Goal: Complete application form: Complete application form

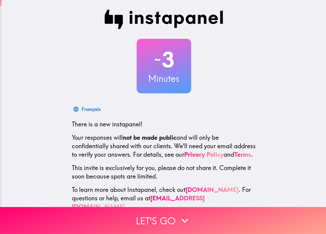
scroll to position [18, 0]
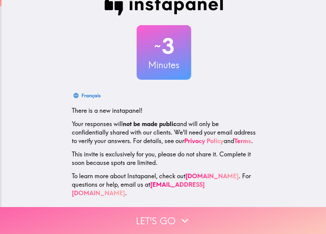
click at [175, 218] on button "Let's go" at bounding box center [163, 220] width 326 height 27
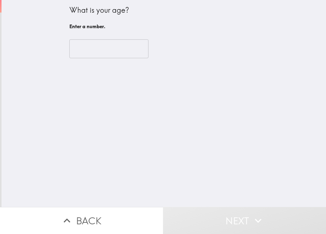
click at [103, 51] on input "number" at bounding box center [108, 48] width 79 height 19
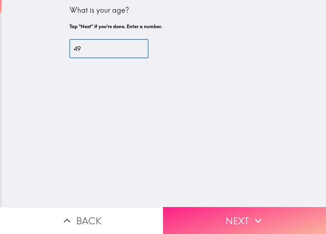
type input "49"
click at [267, 213] on button "Next" at bounding box center [244, 220] width 163 height 27
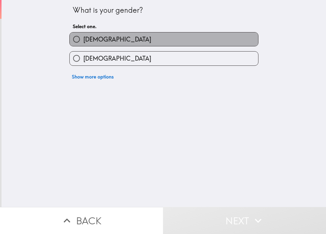
click at [91, 41] on span "[DEMOGRAPHIC_DATA]" at bounding box center [117, 39] width 68 height 8
click at [83, 41] on input "[DEMOGRAPHIC_DATA]" at bounding box center [77, 39] width 14 height 14
radio input "true"
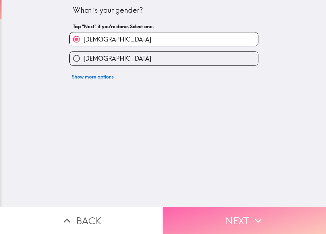
click at [204, 218] on button "Next" at bounding box center [244, 220] width 163 height 27
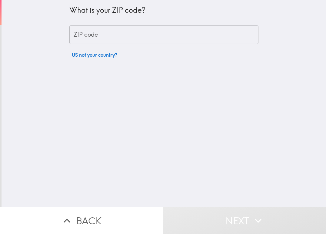
click at [107, 35] on input "ZIP code" at bounding box center [163, 34] width 189 height 19
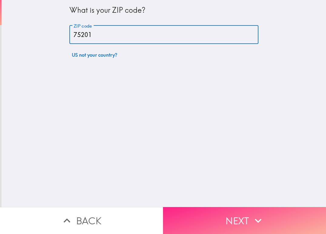
type input "75201"
click at [211, 222] on button "Next" at bounding box center [244, 220] width 163 height 27
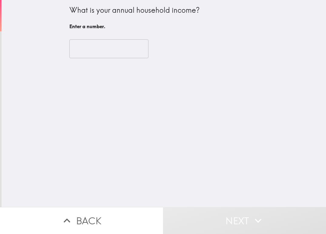
click at [94, 44] on input "number" at bounding box center [108, 48] width 79 height 19
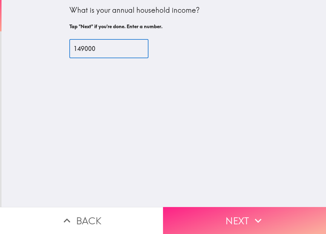
type input "149000"
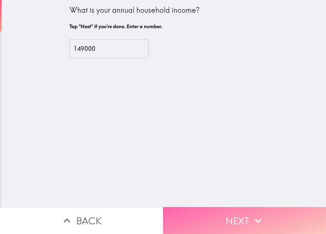
click at [197, 210] on button "Next" at bounding box center [244, 220] width 163 height 27
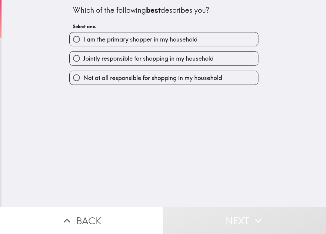
click at [87, 41] on span "I am the primary shopper in my household" at bounding box center [140, 39] width 114 height 8
click at [83, 41] on input "I am the primary shopper in my household" at bounding box center [77, 39] width 14 height 14
radio input "true"
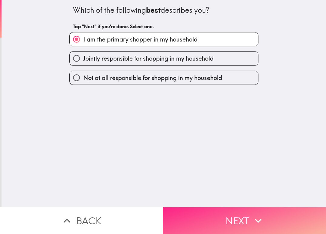
click at [216, 212] on button "Next" at bounding box center [244, 220] width 163 height 27
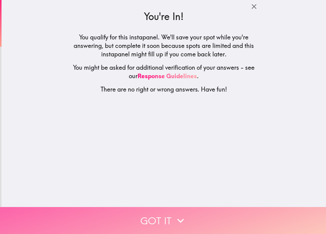
click at [177, 214] on icon "button" at bounding box center [180, 220] width 13 height 13
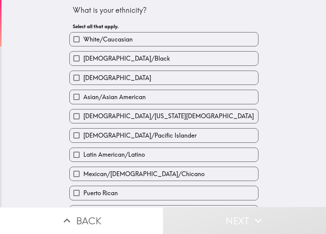
click at [112, 36] on span "White/Caucasian" at bounding box center [107, 39] width 49 height 8
click at [83, 36] on input "White/Caucasian" at bounding box center [77, 39] width 14 height 14
checkbox input "true"
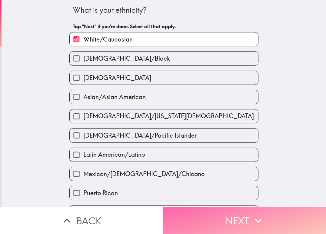
click at [213, 212] on button "Next" at bounding box center [244, 220] width 163 height 27
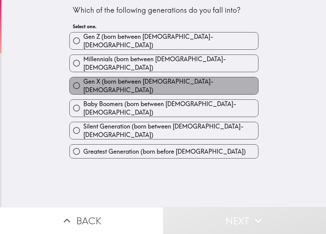
click at [182, 77] on label "Gen X (born between [DEMOGRAPHIC_DATA]-[DEMOGRAPHIC_DATA])" at bounding box center [164, 85] width 189 height 17
click at [83, 79] on input "Gen X (born between [DEMOGRAPHIC_DATA]-[DEMOGRAPHIC_DATA])" at bounding box center [77, 86] width 14 height 14
radio input "true"
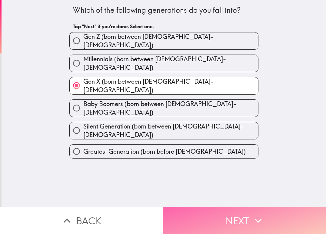
click at [206, 213] on button "Next" at bounding box center [244, 220] width 163 height 27
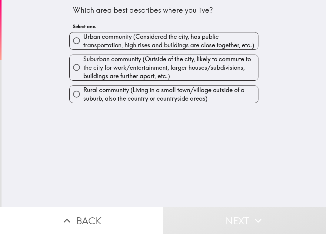
click at [127, 41] on span "Urban community (Considered the city, has public transportation, high rises and…" at bounding box center [170, 40] width 175 height 17
click at [83, 41] on input "Urban community (Considered the city, has public transportation, high rises and…" at bounding box center [77, 41] width 14 height 14
radio input "true"
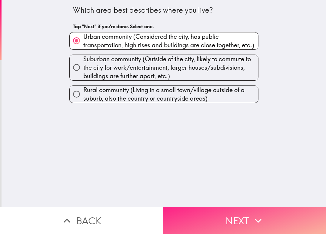
click at [210, 214] on button "Next" at bounding box center [244, 220] width 163 height 27
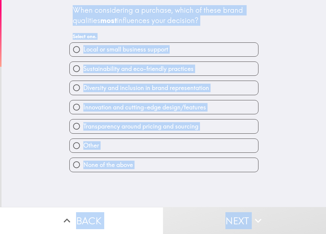
click at [239, 25] on div "When considering a purchase, which of these brand qualities most influences you…" at bounding box center [164, 15] width 183 height 20
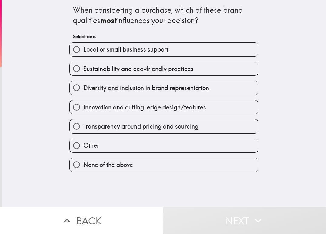
click at [90, 105] on span "Innovation and cutting-edge design/features" at bounding box center [144, 107] width 123 height 8
click at [83, 105] on input "Innovation and cutting-edge design/features" at bounding box center [77, 107] width 14 height 14
radio input "true"
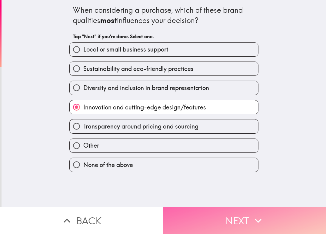
click at [198, 211] on button "Next" at bounding box center [244, 220] width 163 height 27
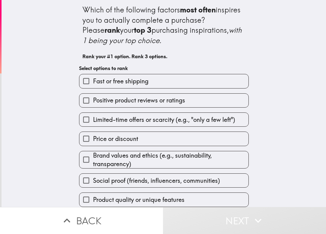
scroll to position [5, 0]
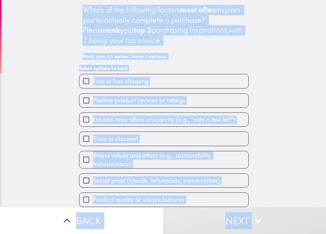
click at [231, 34] on div "Which of the following factors most often inspires you to actually complete a p…" at bounding box center [164, 25] width 163 height 41
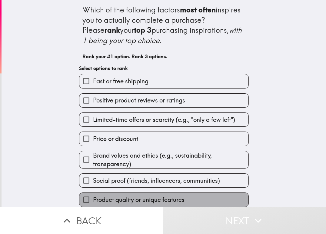
click at [122, 196] on span "Product quality or unique features" at bounding box center [139, 200] width 92 height 8
click at [93, 194] on input "Product quality or unique features" at bounding box center [86, 200] width 14 height 14
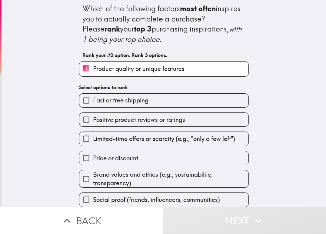
click at [154, 116] on span "Positive product reviews or ratings" at bounding box center [139, 120] width 92 height 8
click at [93, 115] on input "Positive product reviews or ratings" at bounding box center [86, 120] width 14 height 14
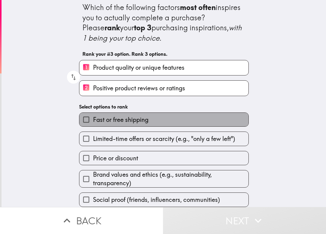
click at [102, 117] on span "Fast or free shipping" at bounding box center [121, 120] width 56 height 8
click at [93, 117] on input "Fast or free shipping" at bounding box center [86, 120] width 14 height 14
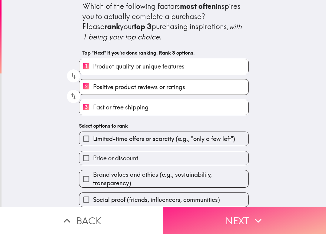
click at [238, 220] on button "Next" at bounding box center [244, 220] width 163 height 27
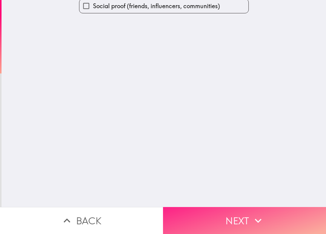
scroll to position [0, 0]
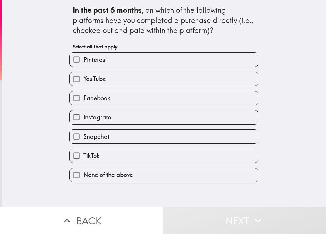
click at [120, 80] on label "YouTube" at bounding box center [164, 79] width 189 height 14
click at [83, 80] on input "YouTube" at bounding box center [77, 79] width 14 height 14
checkbox input "true"
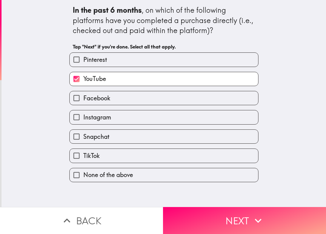
click at [119, 97] on label "Facebook" at bounding box center [164, 98] width 189 height 14
click at [83, 97] on input "Facebook" at bounding box center [77, 98] width 14 height 14
checkbox input "true"
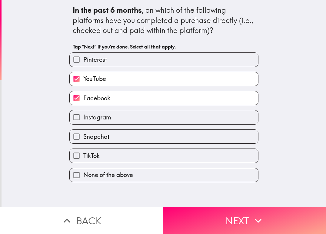
click at [116, 117] on label "Instagram" at bounding box center [164, 117] width 189 height 14
click at [83, 117] on input "Instagram" at bounding box center [77, 117] width 14 height 14
checkbox input "true"
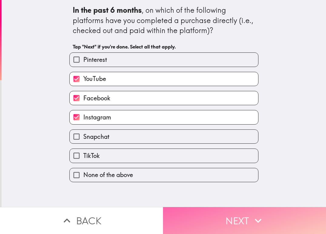
click at [212, 217] on button "Next" at bounding box center [244, 220] width 163 height 27
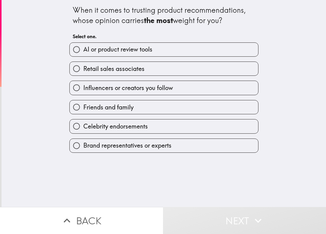
click at [160, 108] on label "Friends and family" at bounding box center [164, 107] width 189 height 14
click at [83, 108] on input "Friends and family" at bounding box center [77, 107] width 14 height 14
radio input "true"
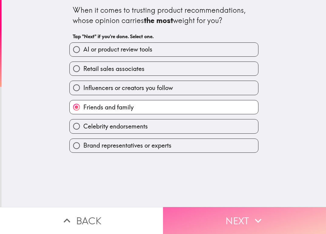
click at [205, 209] on button "Next" at bounding box center [244, 220] width 163 height 27
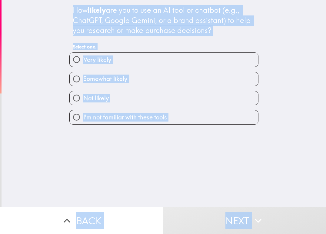
click at [192, 42] on div "How likely are you to use an AI tool or chatbot (e.g., ChatGPT, Google Gemini, …" at bounding box center [164, 29] width 183 height 48
click at [223, 32] on div "How likely are you to use an AI tool or chatbot (e.g., ChatGPT, Google Gemini, …" at bounding box center [164, 20] width 183 height 31
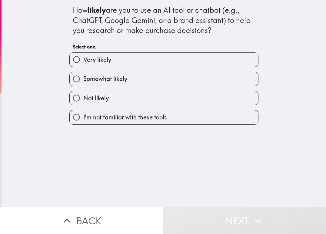
click at [129, 79] on label "Somewhat likely" at bounding box center [164, 79] width 189 height 14
click at [83, 79] on input "Somewhat likely" at bounding box center [77, 79] width 14 height 14
radio input "true"
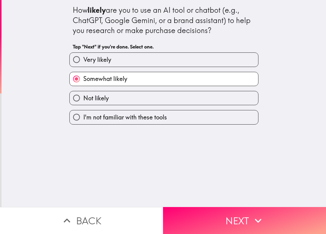
click at [116, 61] on label "Very likely" at bounding box center [164, 60] width 189 height 14
click at [83, 61] on input "Very likely" at bounding box center [77, 60] width 14 height 14
radio input "true"
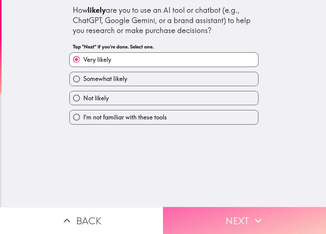
click at [199, 207] on button "Next" at bounding box center [244, 220] width 163 height 27
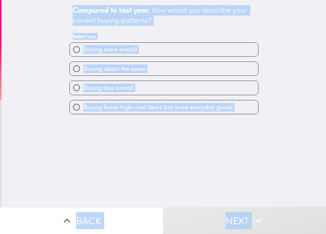
click at [158, 27] on div "Compared to last year , how would you describe your current buying patterns? Se…" at bounding box center [164, 24] width 183 height 38
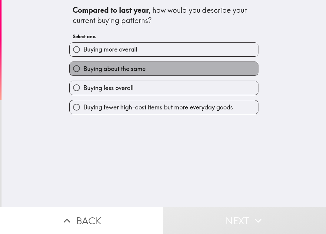
click at [132, 68] on span "Buying about the same" at bounding box center [114, 69] width 62 height 8
click at [83, 68] on input "Buying about the same" at bounding box center [77, 69] width 14 height 14
radio input "true"
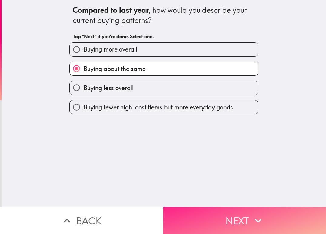
click at [217, 211] on button "Next" at bounding box center [244, 220] width 163 height 27
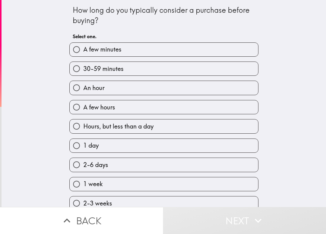
click at [123, 111] on label "A few hours" at bounding box center [164, 107] width 189 height 14
click at [83, 111] on input "A few hours" at bounding box center [77, 107] width 14 height 14
radio input "true"
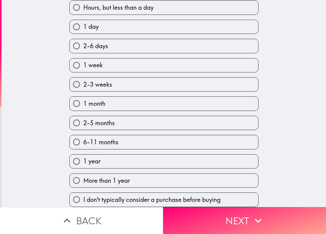
scroll to position [123, 0]
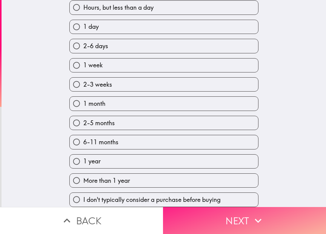
click at [177, 222] on button "Next" at bounding box center [244, 220] width 163 height 27
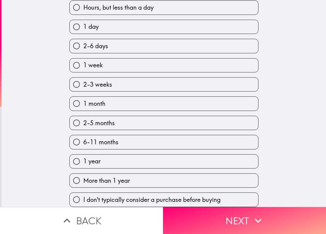
scroll to position [46, 0]
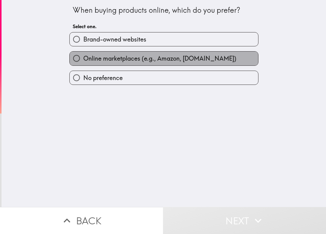
click at [116, 63] on label "Online marketplaces (e.g., Amazon, [DOMAIN_NAME])" at bounding box center [164, 59] width 189 height 14
click at [83, 63] on input "Online marketplaces (e.g., Amazon, [DOMAIN_NAME])" at bounding box center [77, 59] width 14 height 14
radio input "true"
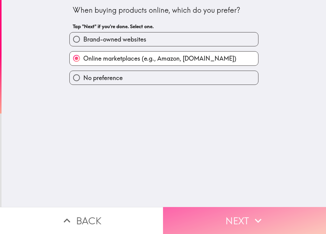
click at [208, 213] on button "Next" at bounding box center [244, 220] width 163 height 27
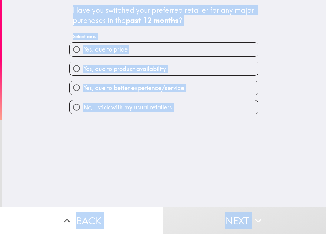
click at [205, 29] on div "Have you switched your preferred retailer for any major purchases in the past 1…" at bounding box center [164, 24] width 183 height 38
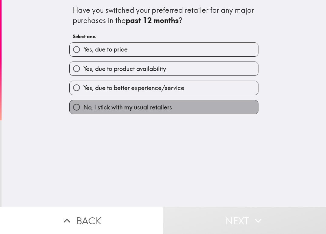
click at [119, 108] on span "No, I stick with my usual retailers" at bounding box center [127, 107] width 89 height 8
click at [83, 108] on input "No, I stick with my usual retailers" at bounding box center [77, 107] width 14 height 14
radio input "true"
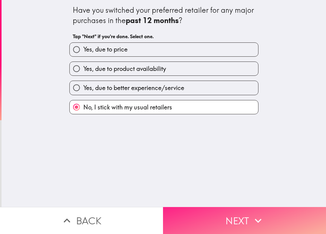
click at [207, 211] on button "Next" at bounding box center [244, 220] width 163 height 27
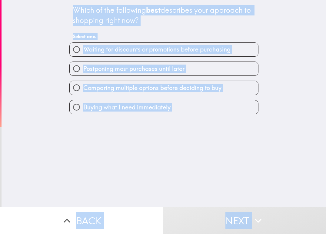
click at [231, 26] on div "Which of the following best describes your approach to shopping right now? Sele…" at bounding box center [164, 24] width 183 height 38
click at [157, 28] on div "Which of the following best describes your approach to shopping right now? Sele…" at bounding box center [164, 24] width 183 height 38
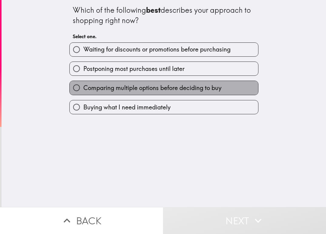
click at [97, 89] on span "Comparing multiple options before deciding to buy" at bounding box center [152, 88] width 138 height 8
click at [83, 89] on input "Comparing multiple options before deciding to buy" at bounding box center [77, 88] width 14 height 14
radio input "true"
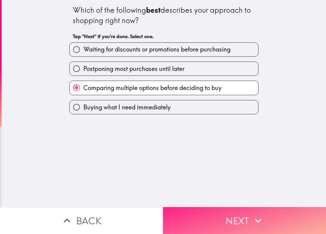
click at [202, 216] on button "Next" at bounding box center [244, 220] width 163 height 27
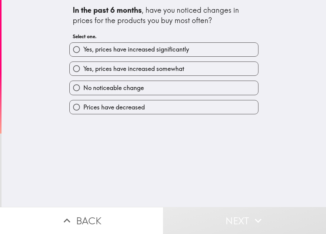
drag, startPoint x: 67, startPoint y: 3, endPoint x: 156, endPoint y: 85, distance: 121.3
click at [156, 85] on div "In the past 6 months , have you noticed changes in prices for the products you …" at bounding box center [164, 57] width 194 height 114
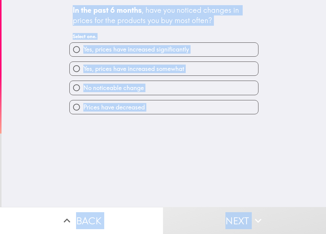
click at [170, 35] on h6 "Select one." at bounding box center [164, 36] width 183 height 7
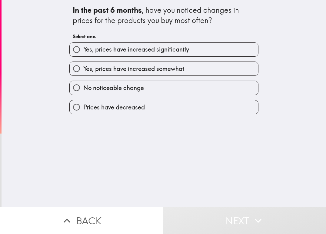
click at [93, 91] on span "No noticeable change" at bounding box center [113, 88] width 61 height 8
click at [83, 91] on input "No noticeable change" at bounding box center [77, 88] width 14 height 14
radio input "true"
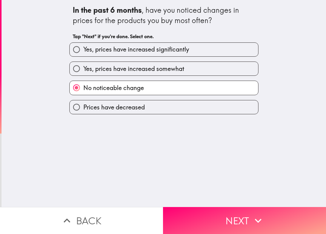
click at [86, 65] on span "Yes, prices have increased somewhat" at bounding box center [133, 69] width 101 height 8
click at [83, 65] on input "Yes, prices have increased somewhat" at bounding box center [77, 69] width 14 height 14
radio input "true"
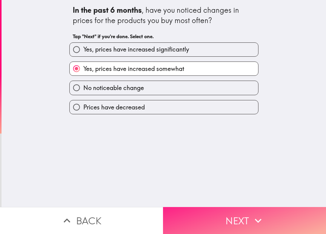
drag, startPoint x: 222, startPoint y: 210, endPoint x: 216, endPoint y: 209, distance: 6.2
click at [223, 210] on button "Next" at bounding box center [244, 220] width 163 height 27
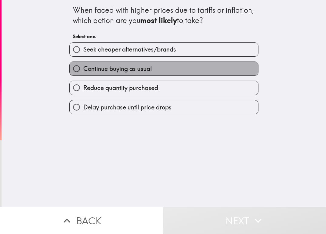
click at [166, 70] on label "Continue buying as usual" at bounding box center [164, 69] width 189 height 14
click at [83, 70] on input "Continue buying as usual" at bounding box center [77, 69] width 14 height 14
radio input "true"
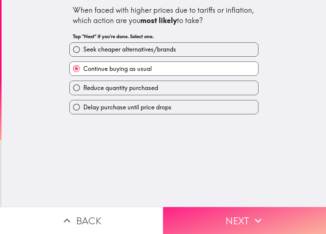
click at [222, 211] on button "Next" at bounding box center [244, 220] width 163 height 27
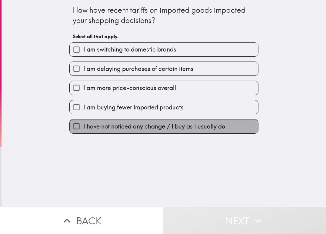
click at [172, 131] on label "I have not noticed any change / I buy as I usually do" at bounding box center [164, 127] width 189 height 14
click at [83, 131] on input "I have not noticed any change / I buy as I usually do" at bounding box center [77, 127] width 14 height 14
checkbox input "true"
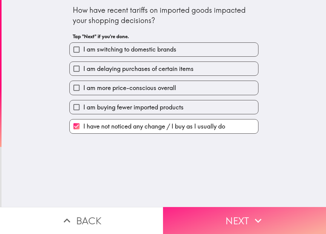
click at [231, 212] on button "Next" at bounding box center [244, 220] width 163 height 27
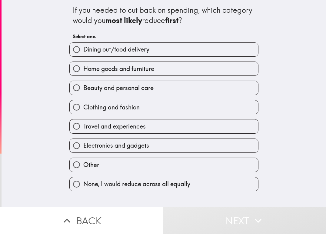
click at [96, 124] on span "Travel and experiences" at bounding box center [114, 126] width 62 height 8
click at [83, 124] on input "Travel and experiences" at bounding box center [77, 127] width 14 height 14
radio input "true"
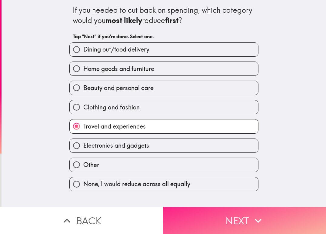
click at [192, 209] on button "Next" at bounding box center [244, 220] width 163 height 27
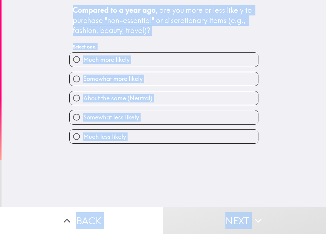
click at [134, 48] on div "Much more likely" at bounding box center [162, 57] width 194 height 19
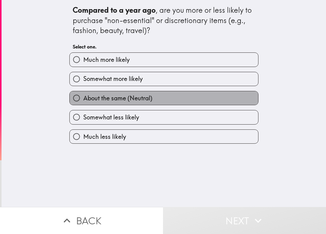
click at [104, 100] on span "About the same (Neutral)" at bounding box center [117, 98] width 69 height 8
click at [83, 100] on input "About the same (Neutral)" at bounding box center [77, 98] width 14 height 14
radio input "true"
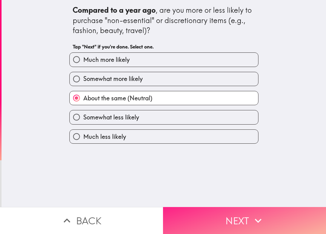
click at [252, 219] on icon "button" at bounding box center [258, 220] width 13 height 13
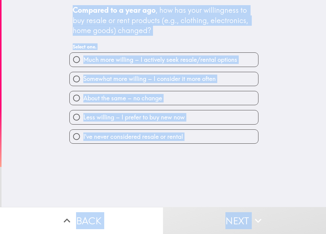
click at [162, 34] on div "Compared to a year ago , how has your willingness to buy resale or rent product…" at bounding box center [164, 20] width 183 height 31
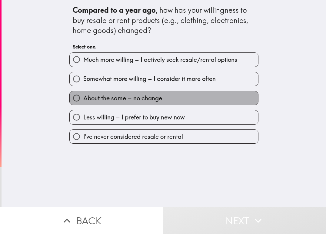
click at [100, 95] on span "About the same – no change" at bounding box center [122, 98] width 79 height 8
click at [83, 95] on input "About the same – no change" at bounding box center [77, 98] width 14 height 14
radio input "true"
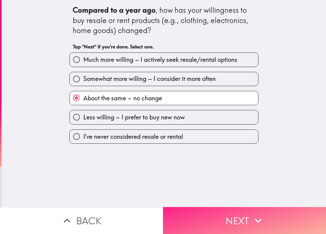
click at [210, 214] on button "Next" at bounding box center [244, 220] width 163 height 27
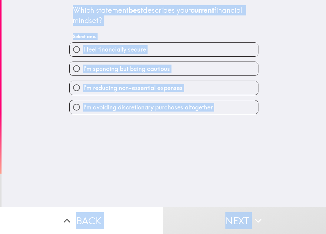
click at [117, 22] on div "Which statement best describes your current financial mindset?" at bounding box center [164, 15] width 183 height 20
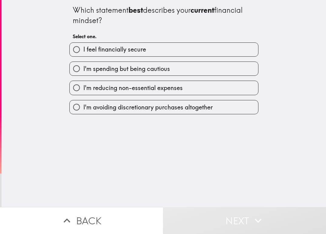
click at [83, 45] on span "I feel financially secure" at bounding box center [114, 49] width 63 height 8
click at [80, 45] on input "I feel financially secure" at bounding box center [77, 50] width 14 height 14
radio input "true"
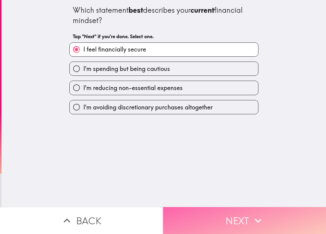
click at [211, 212] on button "Next" at bounding box center [244, 220] width 163 height 27
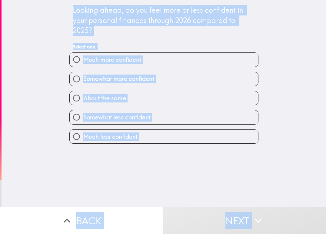
click at [129, 32] on div "Looking ahead, do you feel more or less confident in your personal finances thr…" at bounding box center [164, 20] width 183 height 31
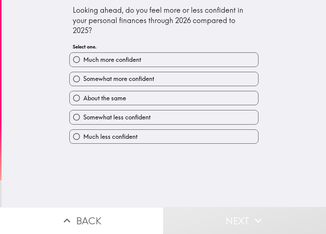
click at [138, 99] on label "About the same" at bounding box center [164, 98] width 189 height 14
click at [83, 99] on input "About the same" at bounding box center [77, 98] width 14 height 14
radio input "true"
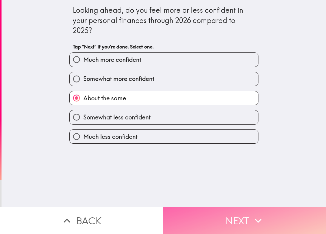
drag, startPoint x: 242, startPoint y: 214, endPoint x: 239, endPoint y: 211, distance: 4.6
click at [242, 214] on button "Next" at bounding box center [244, 220] width 163 height 27
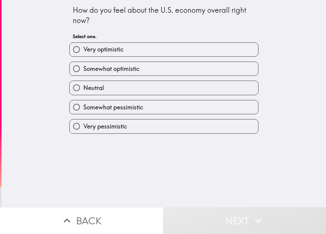
click at [128, 69] on span "Somewhat optimistic" at bounding box center [111, 69] width 56 height 8
click at [83, 69] on input "Somewhat optimistic" at bounding box center [77, 69] width 14 height 14
radio input "true"
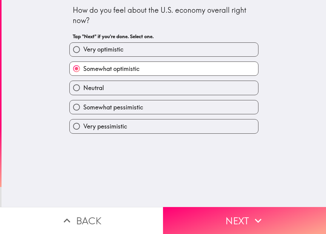
click at [174, 73] on label "Somewhat optimistic" at bounding box center [164, 69] width 189 height 14
click at [83, 73] on input "Somewhat optimistic" at bounding box center [77, 69] width 14 height 14
click at [157, 71] on label "Somewhat optimistic" at bounding box center [164, 69] width 189 height 14
click at [83, 71] on input "Somewhat optimistic" at bounding box center [77, 69] width 14 height 14
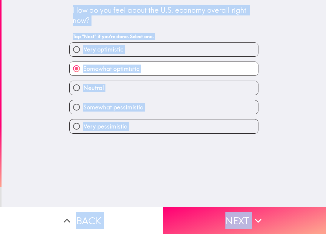
click at [201, 19] on div "How do you feel about the U.S. economy overall right now?" at bounding box center [164, 15] width 183 height 20
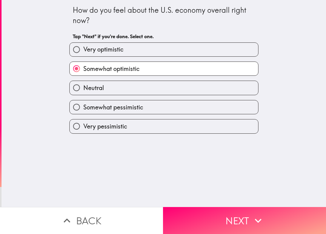
click at [106, 87] on label "Neutral" at bounding box center [164, 88] width 189 height 14
click at [83, 87] on input "Neutral" at bounding box center [77, 88] width 14 height 14
radio input "true"
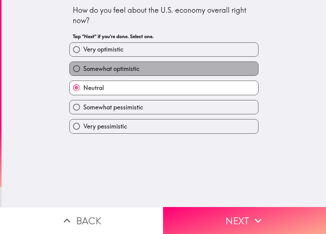
click at [108, 67] on span "Somewhat optimistic" at bounding box center [111, 69] width 56 height 8
click at [83, 67] on input "Somewhat optimistic" at bounding box center [77, 69] width 14 height 14
radio input "true"
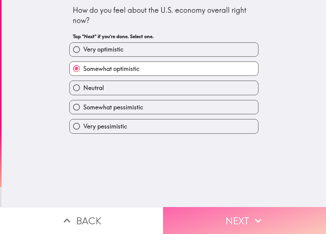
click at [211, 207] on button "Next" at bounding box center [244, 220] width 163 height 27
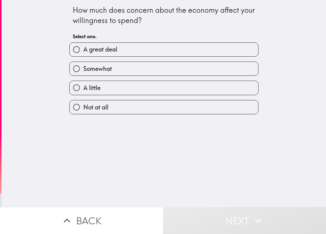
click at [96, 88] on span "A little" at bounding box center [91, 88] width 17 height 8
click at [83, 88] on input "A little" at bounding box center [77, 88] width 14 height 14
radio input "true"
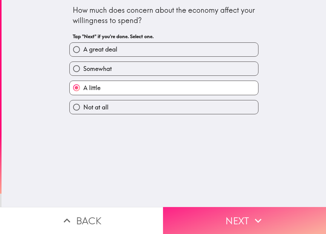
click at [232, 216] on button "Next" at bounding box center [244, 220] width 163 height 27
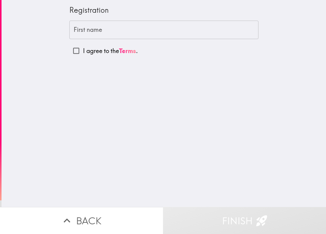
click at [112, 31] on input "First name" at bounding box center [163, 30] width 189 height 19
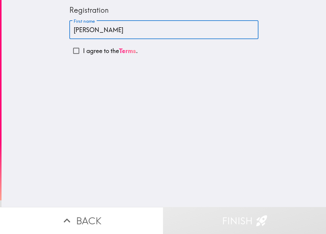
type input "[PERSON_NAME]"
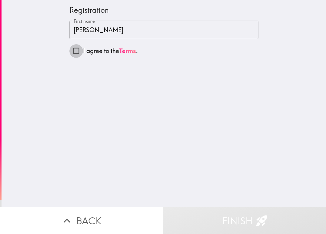
click at [69, 52] on input "I agree to the Terms ." at bounding box center [76, 51] width 14 height 14
checkbox input "true"
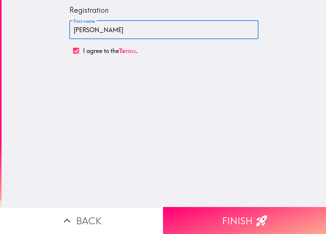
click at [96, 35] on input "[PERSON_NAME]" at bounding box center [163, 30] width 189 height 19
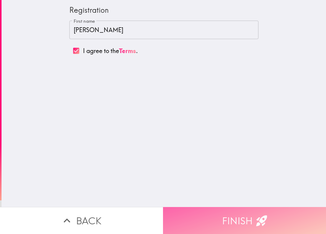
click at [201, 208] on button "Finish" at bounding box center [244, 220] width 163 height 27
